Goal: Complete application form

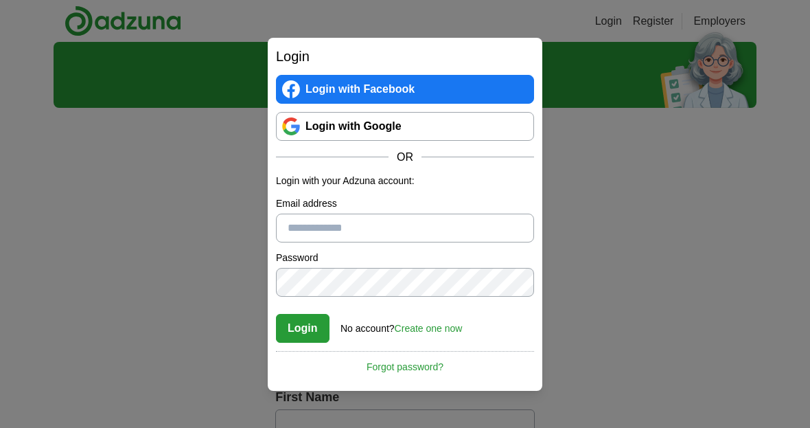
click at [414, 120] on link "Login with Google" at bounding box center [405, 126] width 258 height 29
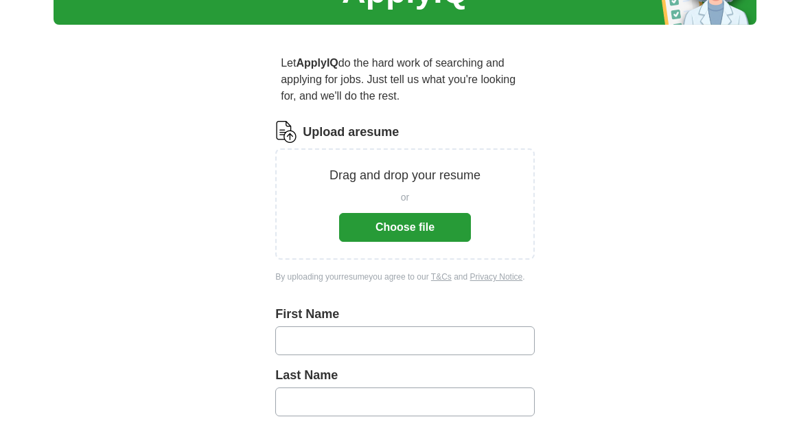
scroll to position [83, 0]
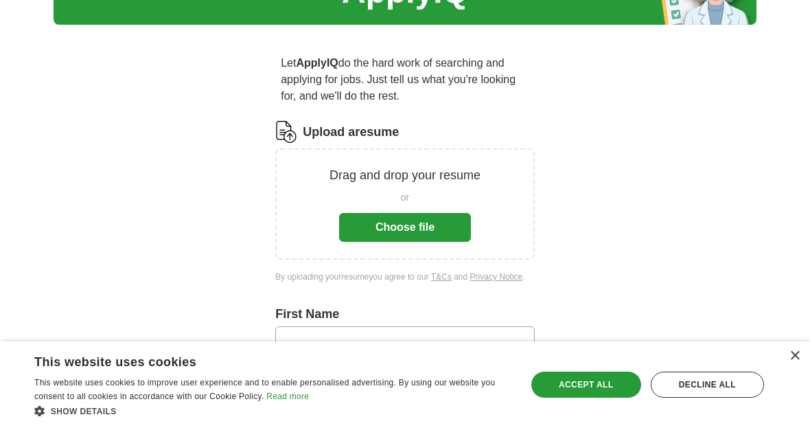
click at [434, 227] on button "Choose file" at bounding box center [405, 227] width 132 height 29
click at [436, 341] on input "text" at bounding box center [404, 340] width 259 height 29
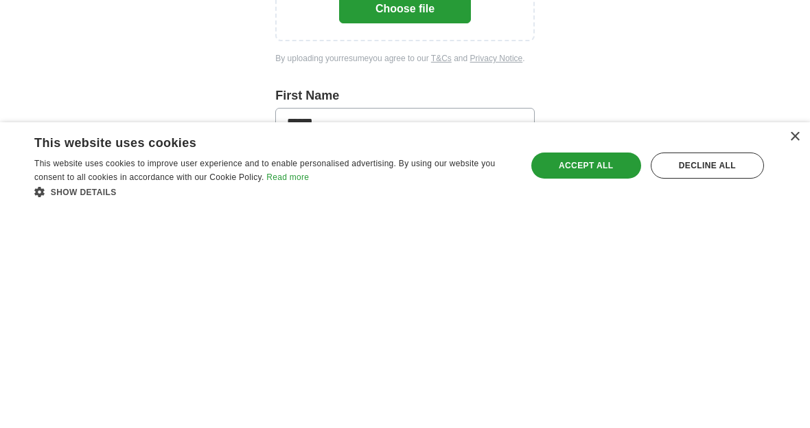
click at [424, 388] on input "text" at bounding box center [404, 402] width 259 height 29
click at [456, 327] on input "*****" at bounding box center [404, 341] width 259 height 29
type input "*******"
click at [369, 388] on input "text" at bounding box center [404, 402] width 259 height 29
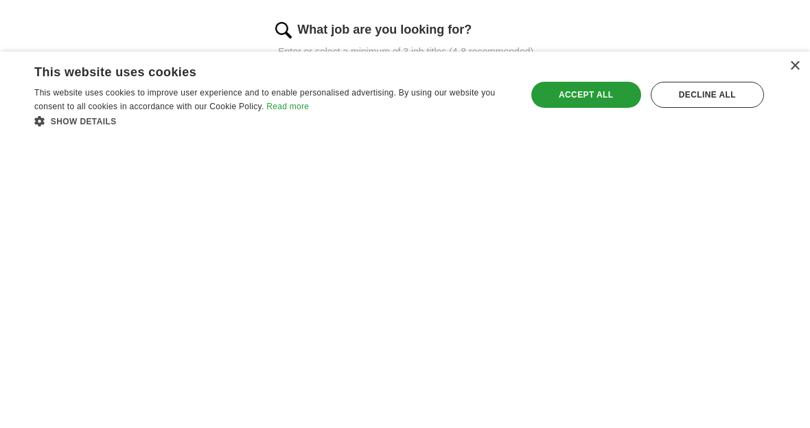
scroll to position [257, 0]
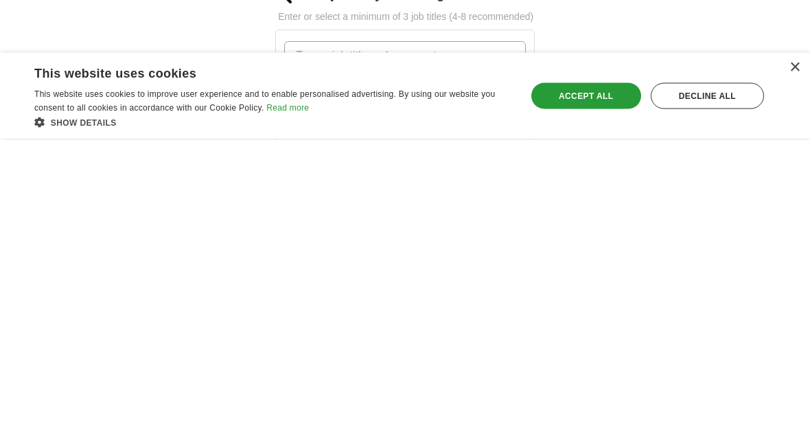
type input "*****"
click at [432, 330] on input "What job are you looking for?" at bounding box center [405, 344] width 242 height 29
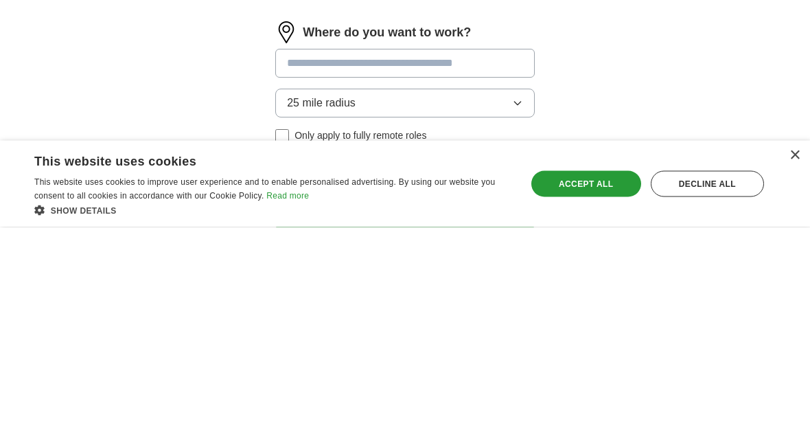
scroll to position [434, 0]
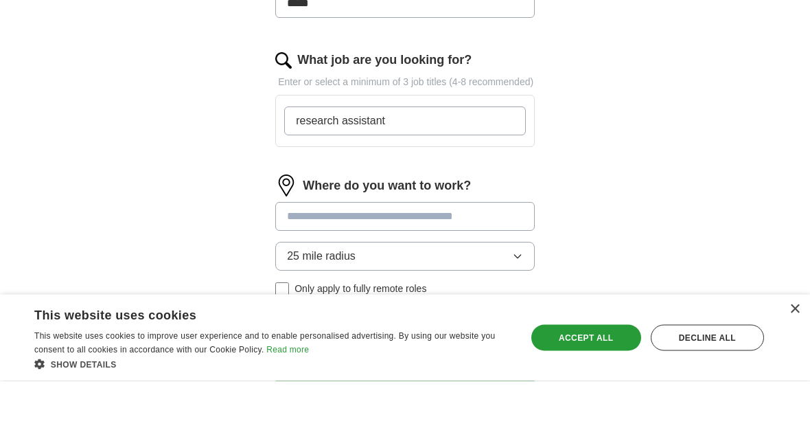
type input "research assistant"
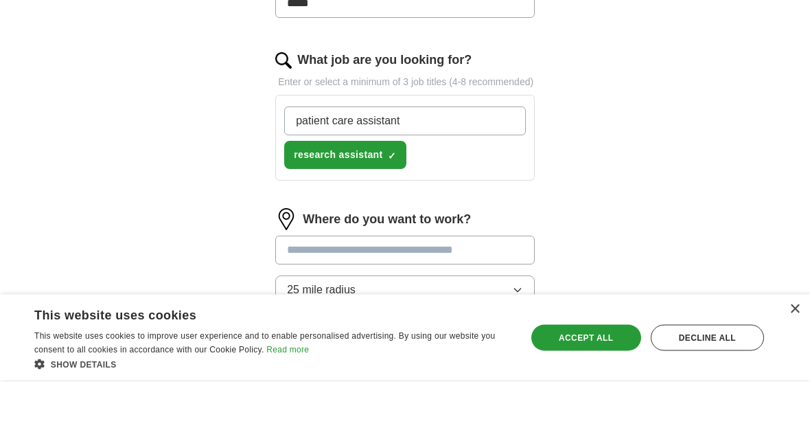
type input "patient care assistant"
click at [380, 188] on button "research assistant ✓ ×" at bounding box center [345, 202] width 122 height 28
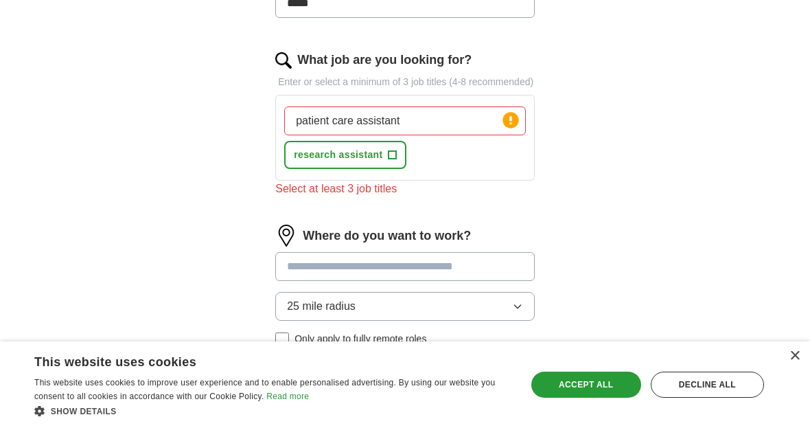
click at [382, 169] on button "research assistant +" at bounding box center [345, 155] width 122 height 28
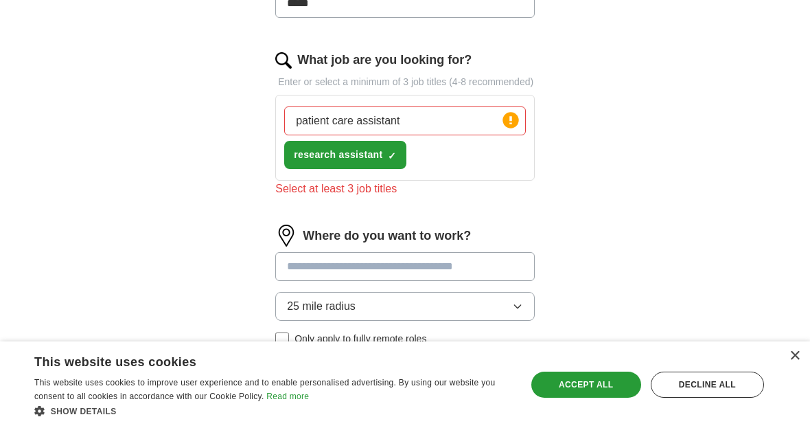
click at [452, 135] on input "patient care assistant" at bounding box center [405, 120] width 242 height 29
